Goal: Check status: Check status

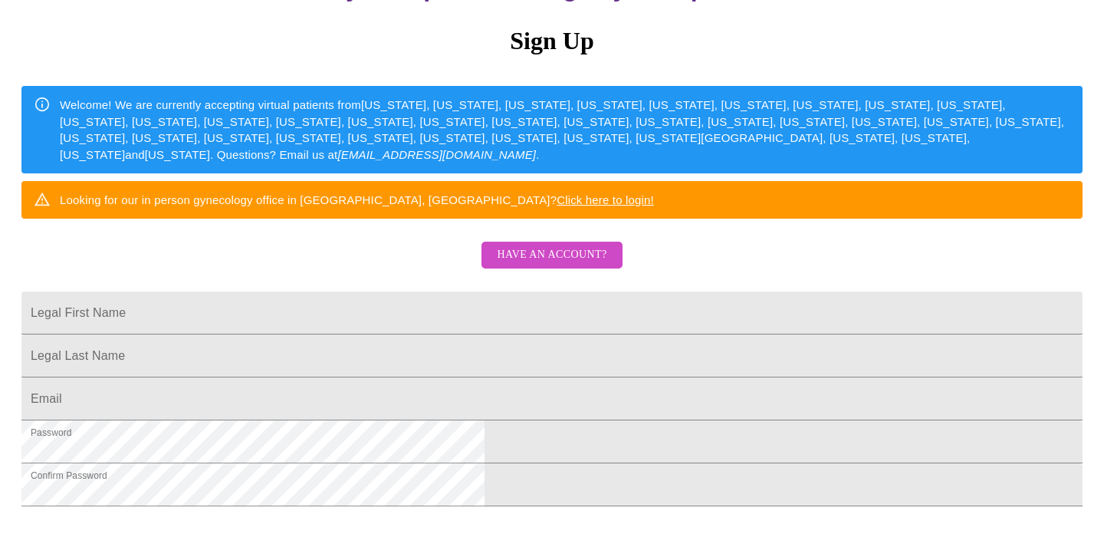
scroll to position [173, 0]
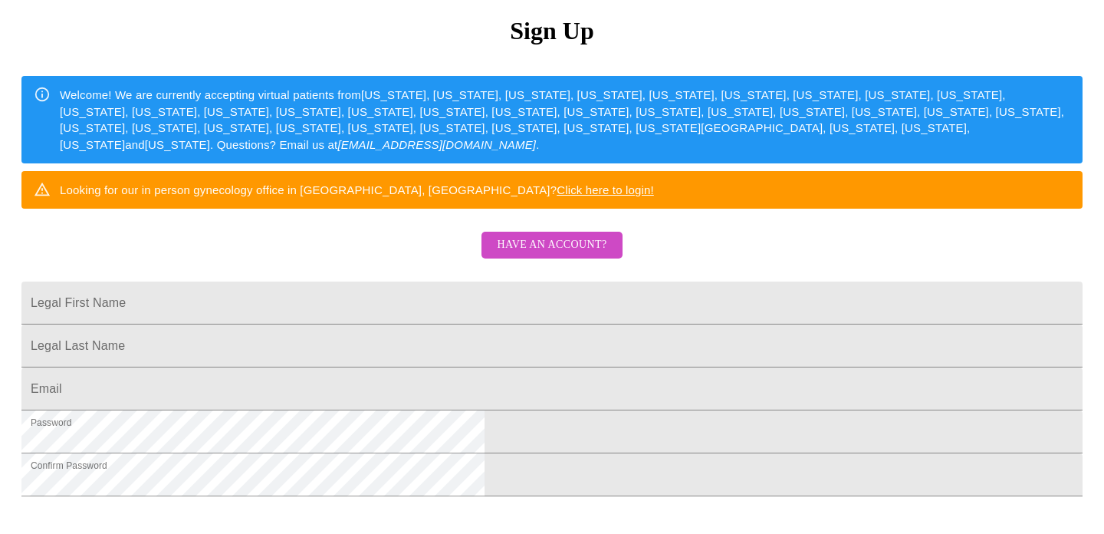
click at [560, 255] on span "Have an account?" at bounding box center [552, 244] width 110 height 19
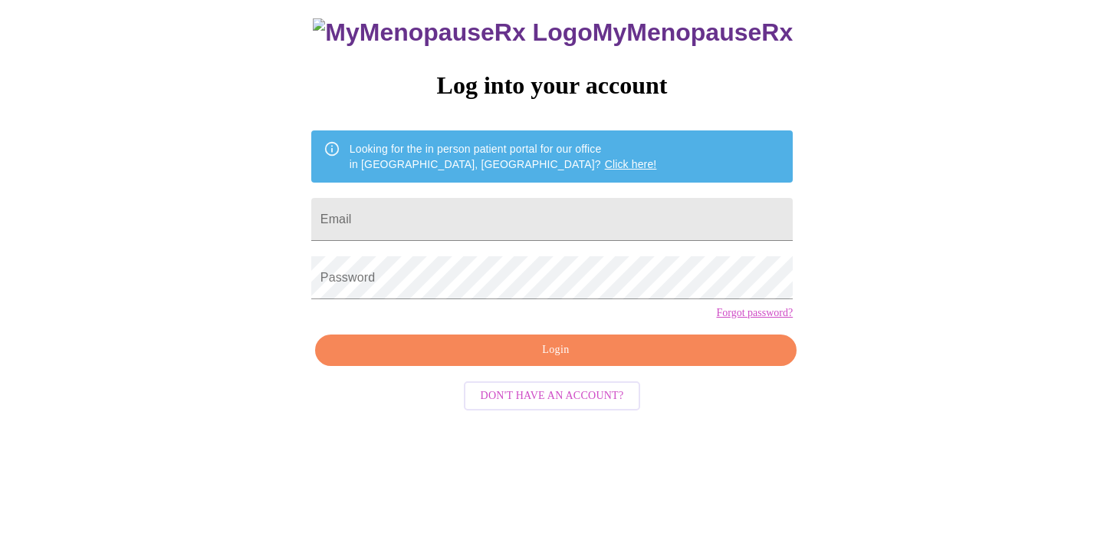
scroll to position [31, 0]
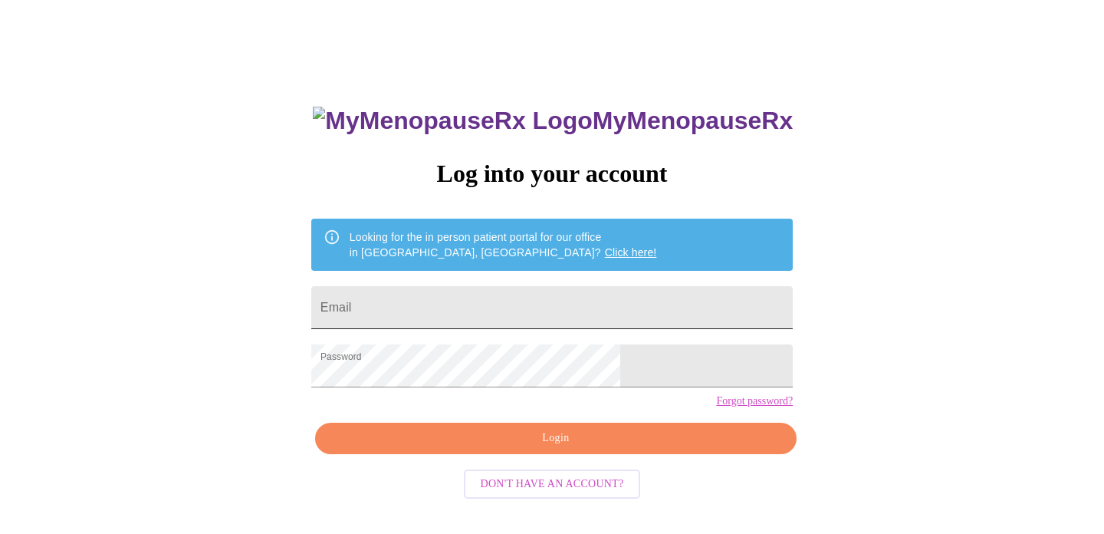
click at [432, 305] on input "Email" at bounding box center [552, 307] width 482 height 43
type input "[EMAIL_ADDRESS][DOMAIN_NAME]"
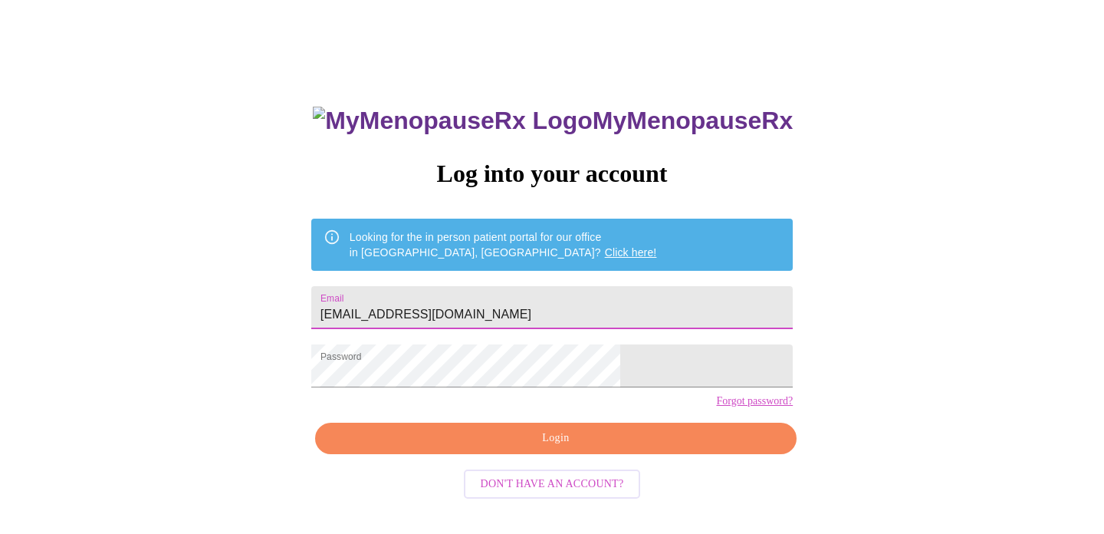
click at [519, 448] on span "Login" at bounding box center [556, 438] width 446 height 19
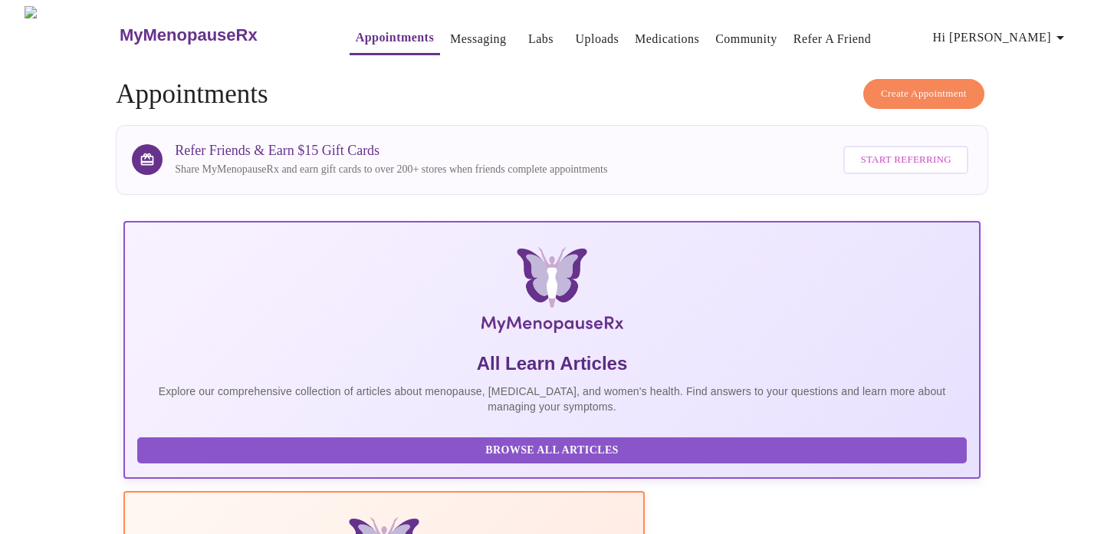
click at [528, 36] on link "Labs" at bounding box center [540, 38] width 25 height 21
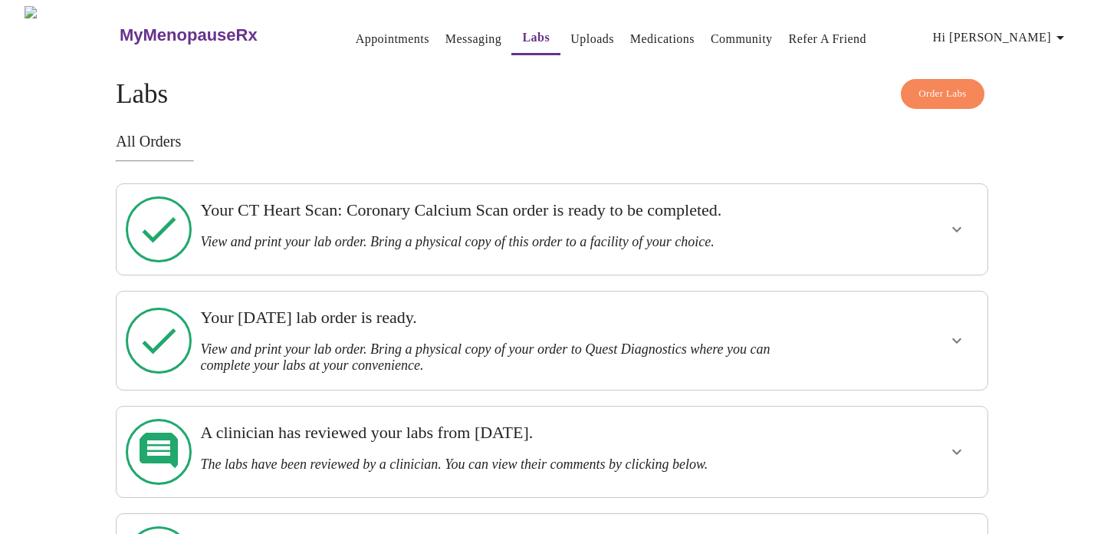
click at [960, 221] on icon "show more" at bounding box center [957, 229] width 18 height 18
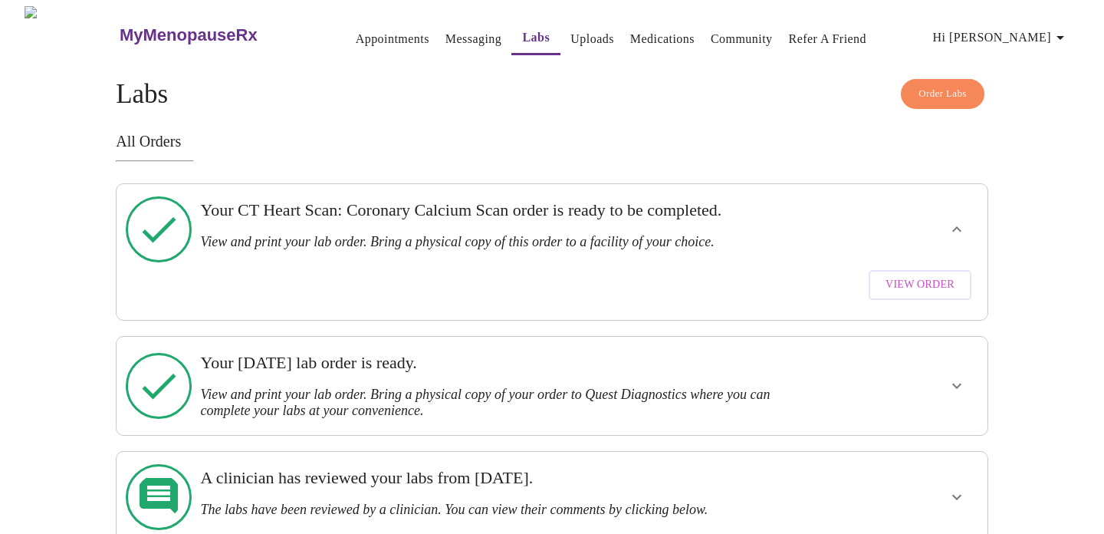
click at [929, 275] on span "View Order" at bounding box center [920, 284] width 69 height 19
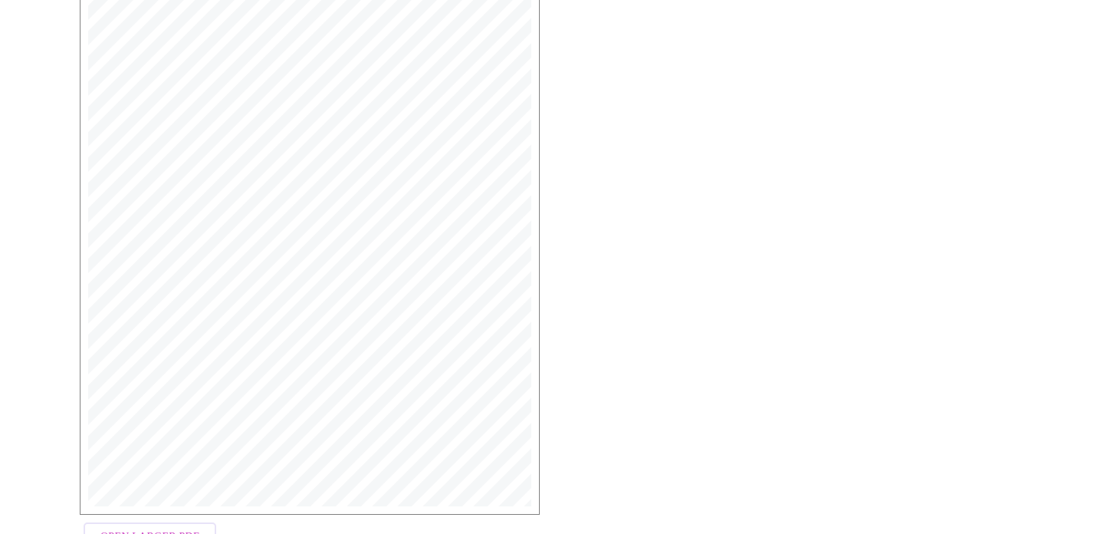
scroll to position [413, 0]
click at [173, 478] on span "Open Larger PDF" at bounding box center [149, 487] width 99 height 19
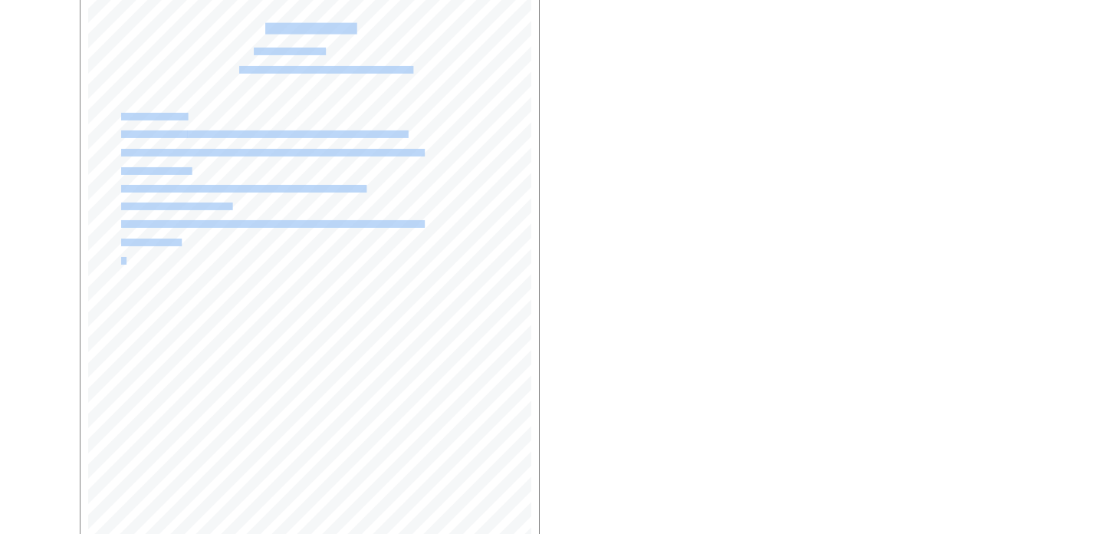
click at [273, 262] on div "MyMenopauseRx | [DATE] 1:53 PM MyMenopauseRx | 1 of 1 MyMenopauseRx [STREET_ADD…" at bounding box center [309, 296] width 443 height 627
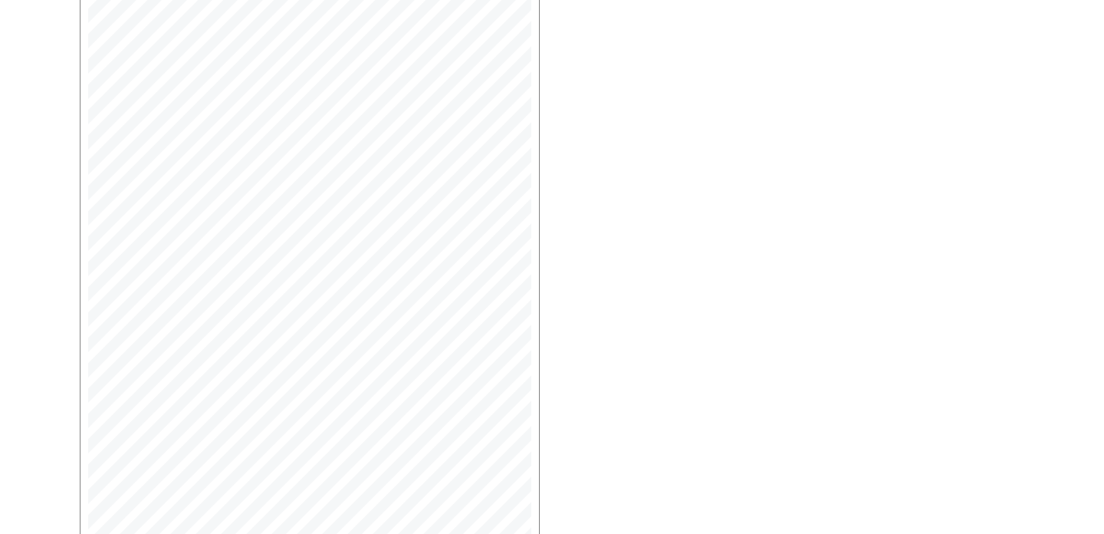
click at [134, 274] on span "Assessment(s):" at bounding box center [146, 277] width 51 height 7
